Goal: Information Seeking & Learning: Find specific page/section

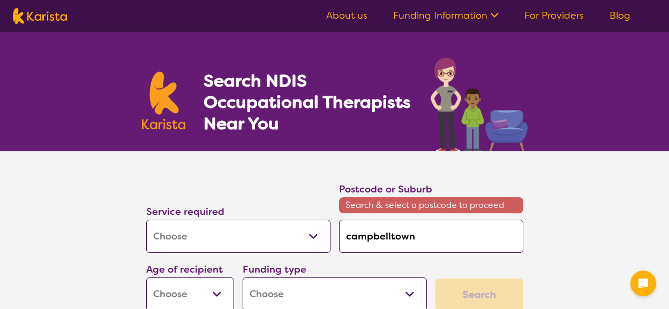
select select "[MEDICAL_DATA]"
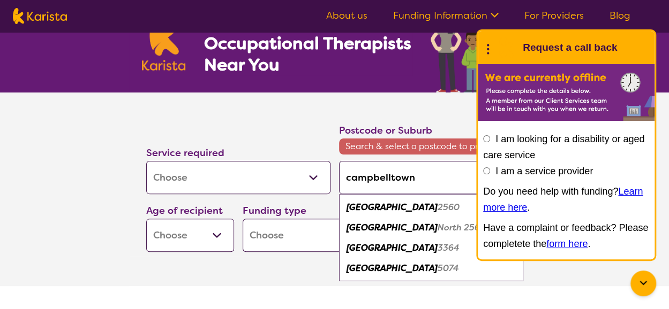
scroll to position [119, 0]
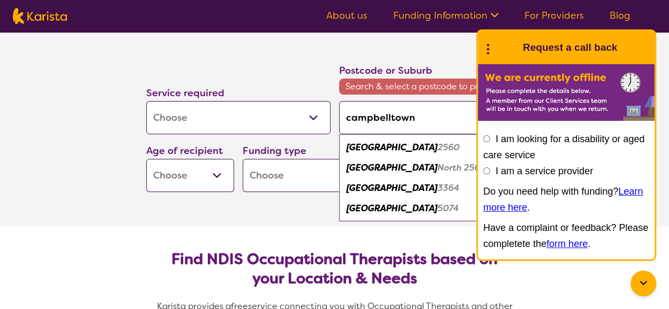
drag, startPoint x: 674, startPoint y: 36, endPoint x: 676, endPoint y: 52, distance: 16.1
type input "campbelltown"
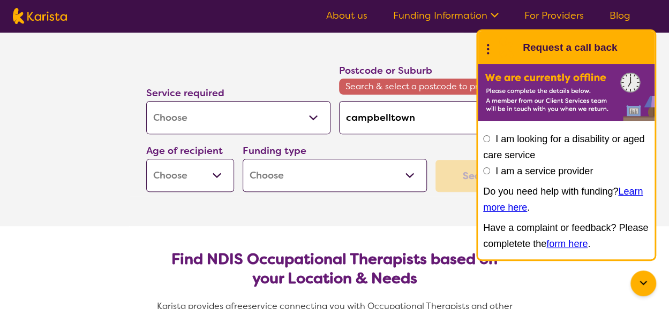
click at [224, 174] on select "Early Childhood - 0 to 9 Child - 10 to 11 Adolescent - 12 to 17 Adult - 18 to 6…" at bounding box center [190, 175] width 88 height 33
select select "AD"
click at [146, 159] on select "Early Childhood - 0 to 9 Child - 10 to 11 Adolescent - 12 to 17 Adult - 18 to 6…" at bounding box center [190, 175] width 88 height 33
select select "AD"
click at [415, 177] on select "Home Care Package (HCP) National Disability Insurance Scheme (NDIS) I don't know" at bounding box center [334, 175] width 184 height 33
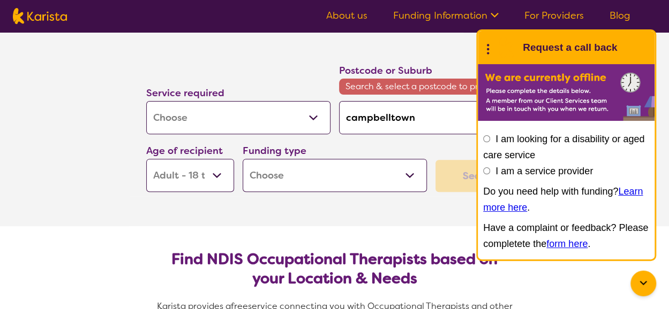
select select "NDIS"
click at [242, 159] on select "Home Care Package (HCP) National Disability Insurance Scheme (NDIS) I don't know" at bounding box center [334, 175] width 184 height 33
select select "NDIS"
click at [434, 224] on section "Service required Allied Health Assistant Assessment ([MEDICAL_DATA] or [MEDICAL…" at bounding box center [334, 130] width 428 height 194
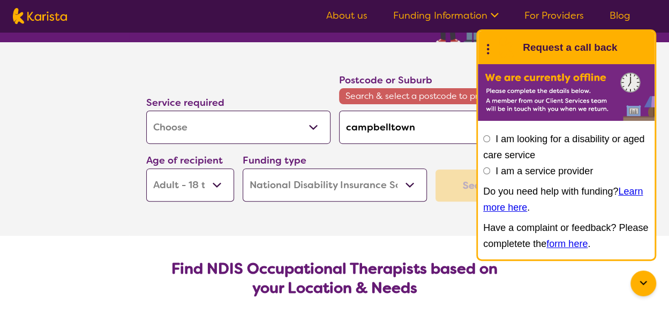
scroll to position [0, 0]
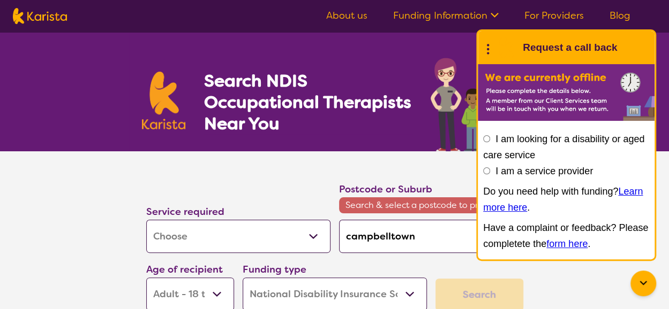
click at [465, 291] on div "Search" at bounding box center [479, 295] width 88 height 32
